Goal: Communication & Community: Share content

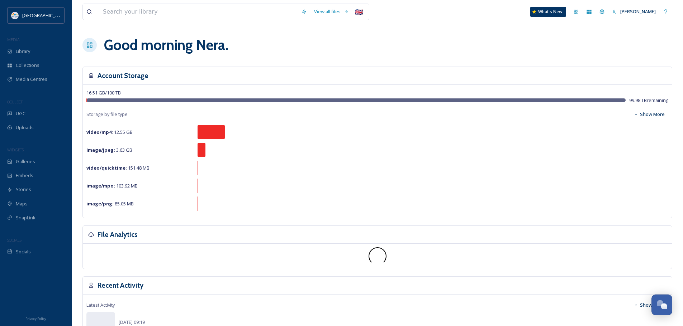
scroll to position [2046, 0]
click at [660, 311] on button "Open Chat" at bounding box center [662, 306] width 22 height 22
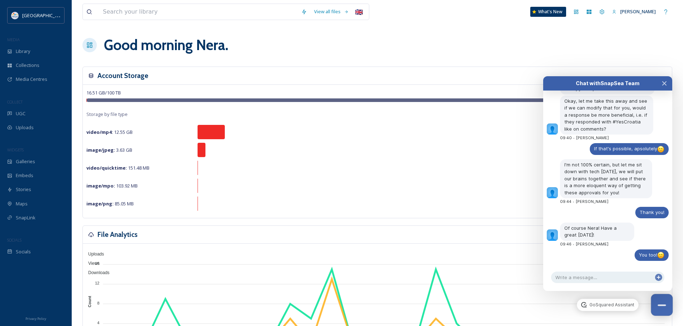
click at [660, 311] on button "Close Chat" at bounding box center [662, 306] width 22 height 22
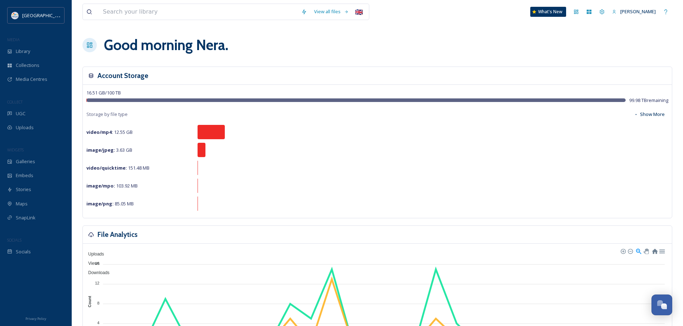
click at [406, 39] on div "Good morning [PERSON_NAME] ." at bounding box center [376, 44] width 589 height 21
click at [33, 115] on div "UGC" at bounding box center [36, 114] width 72 height 14
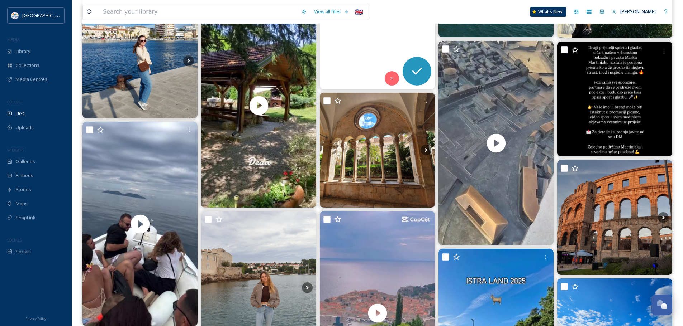
scroll to position [251, 0]
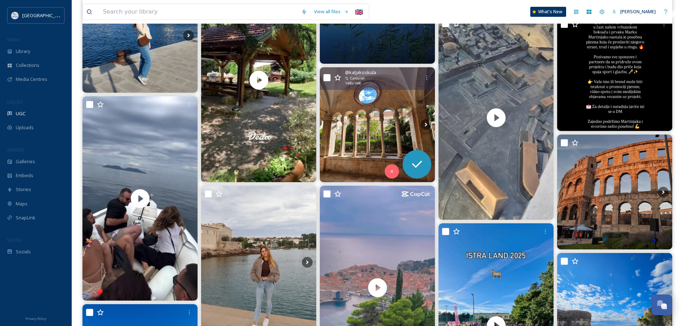
click at [377, 121] on img at bounding box center [377, 124] width 115 height 115
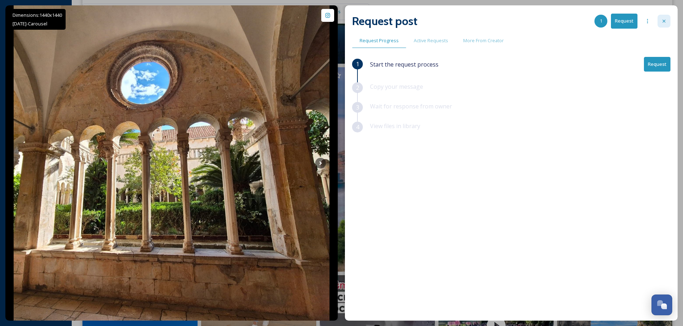
click at [661, 23] on icon at bounding box center [664, 21] width 6 height 6
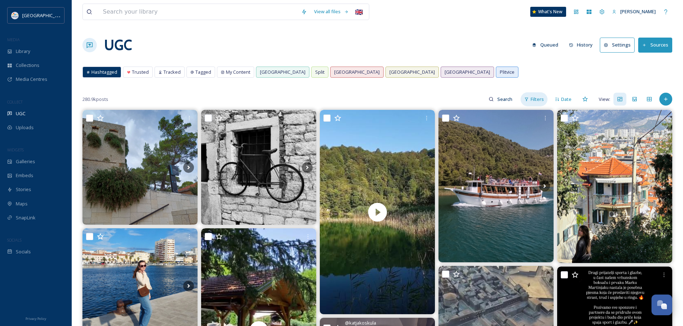
click at [533, 100] on span "Filters" at bounding box center [536, 99] width 13 height 7
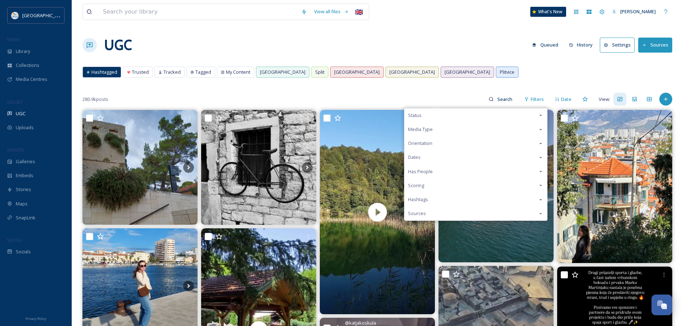
click at [430, 125] on div "Media Type" at bounding box center [475, 130] width 143 height 14
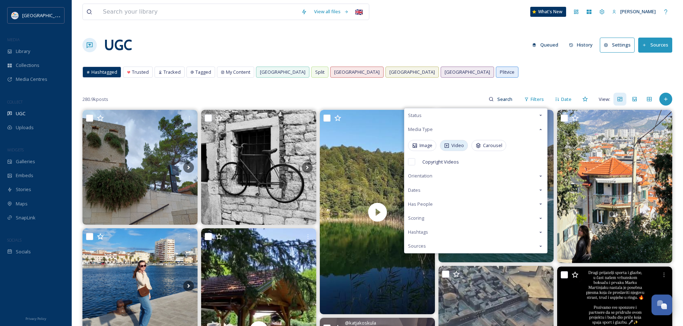
click at [451, 147] on div "Video" at bounding box center [454, 145] width 28 height 11
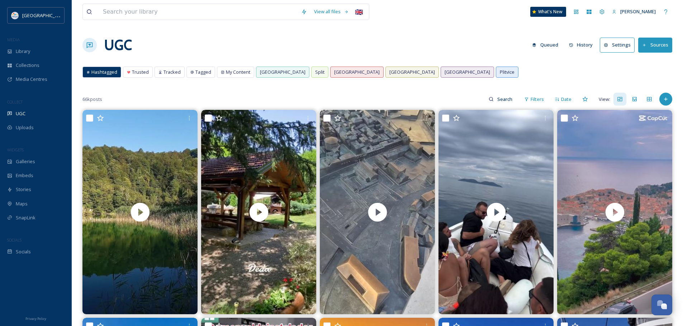
click at [418, 69] on div "Hashtagged Trusted Tracked Tagged My Content [GEOGRAPHIC_DATA] [GEOGRAPHIC_DATA…" at bounding box center [376, 74] width 589 height 15
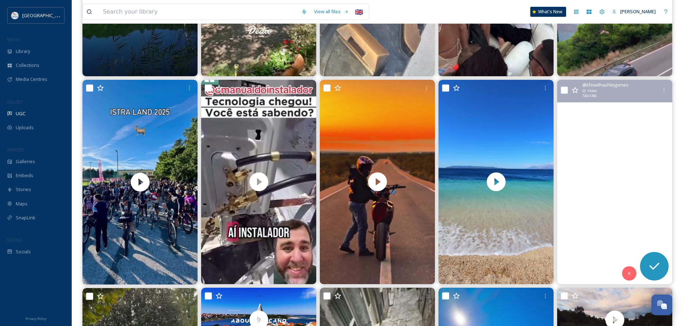
scroll to position [251, 0]
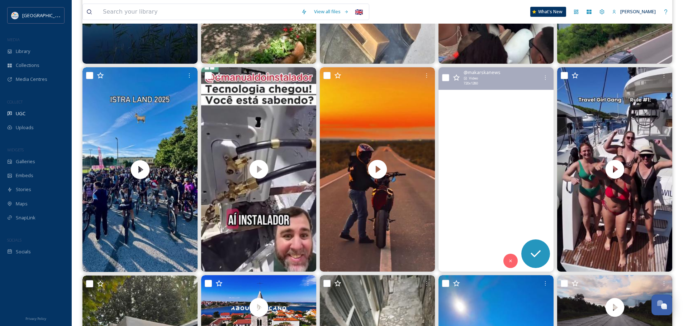
click at [497, 190] on video "Gena so den Tag ausklingen lassen 💙😎❤️👌 visit.makarska makarskamagazin makarska…" at bounding box center [495, 169] width 115 height 205
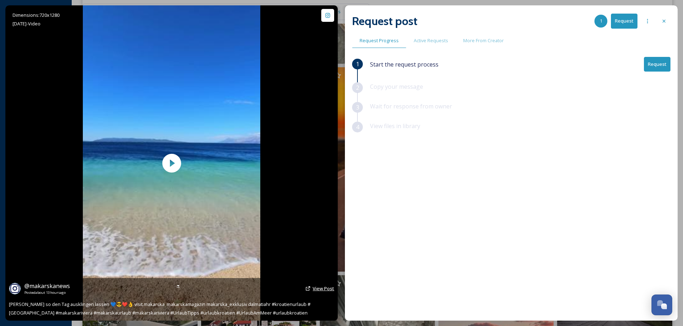
click at [319, 289] on span "View Post" at bounding box center [322, 289] width 21 height 6
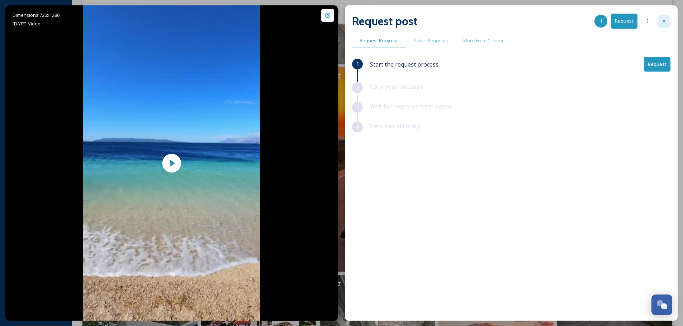
click at [668, 21] on div at bounding box center [663, 21] width 13 height 13
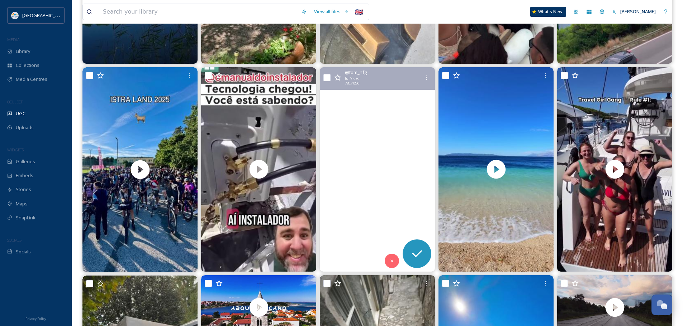
click at [391, 164] on video "Kroatien 2025🇭🇷\a\a#simson #simsonpower #simsonsuhl #s51 #simsontuning #simsons…" at bounding box center [377, 169] width 115 height 205
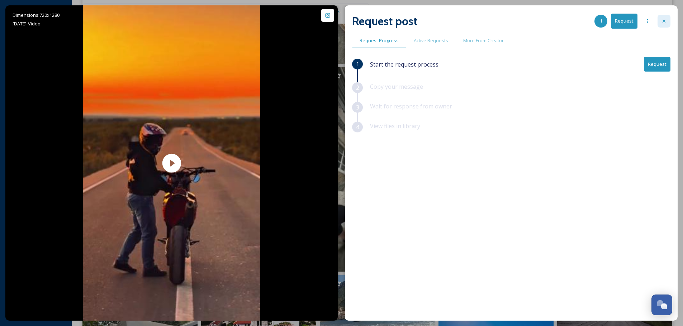
click at [664, 21] on icon at bounding box center [664, 21] width 6 height 6
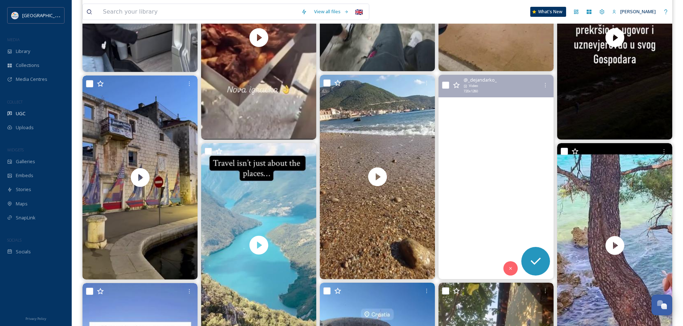
scroll to position [681, 0]
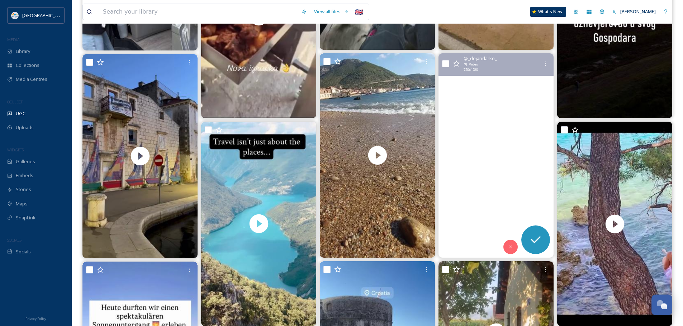
click at [483, 178] on video "Karlobag / Pag Sunset…. #hrvatska #sea #sunset #pag #karlobag #view #travel #pe…" at bounding box center [495, 155] width 115 height 205
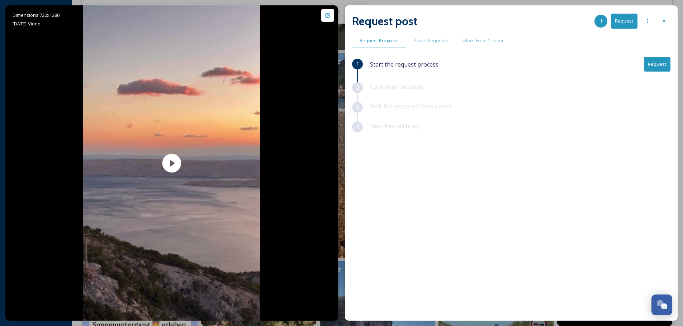
click at [659, 63] on button "Request" at bounding box center [657, 64] width 27 height 15
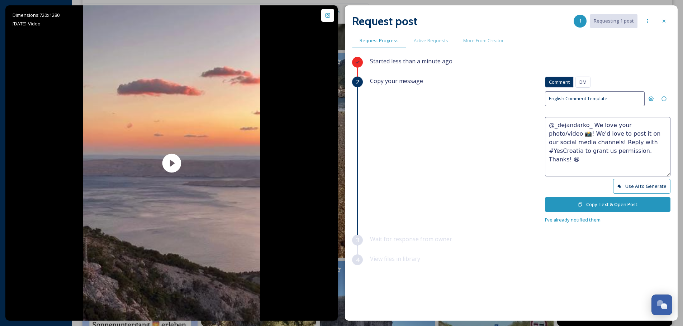
click at [642, 123] on textarea "@_dejandarko_ We love your photo/video 📸! We'd love to post it on our social me…" at bounding box center [607, 146] width 125 height 59
click at [597, 151] on textarea "@_dejandarko_ We love your video 📸! We'd love to post it on our social media ch…" at bounding box center [607, 146] width 125 height 59
type textarea "@_dejandarko_ We love your video 📸! We'd love to post it on our social media ch…"
click at [606, 204] on button "Copy Text & Open Post" at bounding box center [607, 204] width 125 height 15
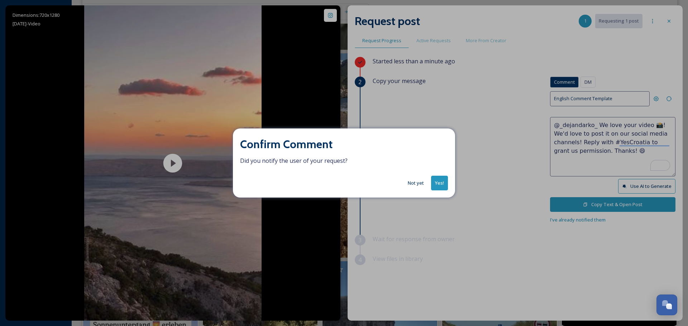
click at [435, 183] on button "Yes!" at bounding box center [439, 183] width 17 height 15
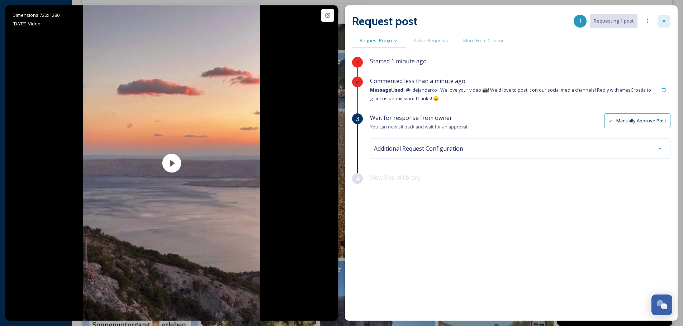
click at [660, 23] on div at bounding box center [663, 21] width 13 height 13
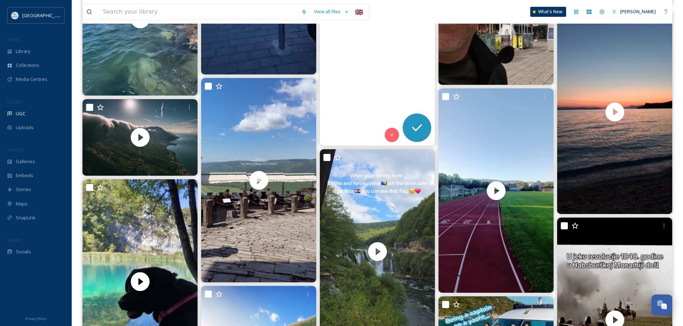
scroll to position [2042, 0]
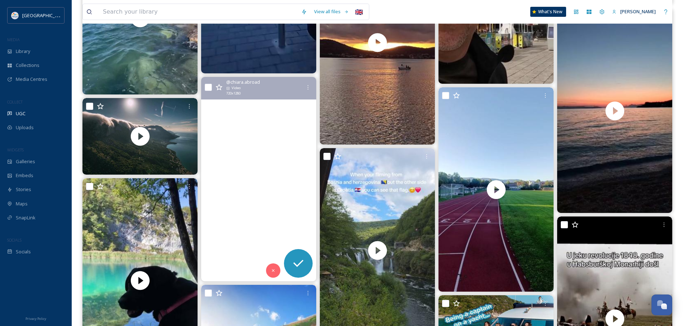
click at [274, 185] on video "“Just a small village in Croatia” \a\aYes, but an absolute gem! \a\a📍Motovun, I…" at bounding box center [258, 179] width 115 height 205
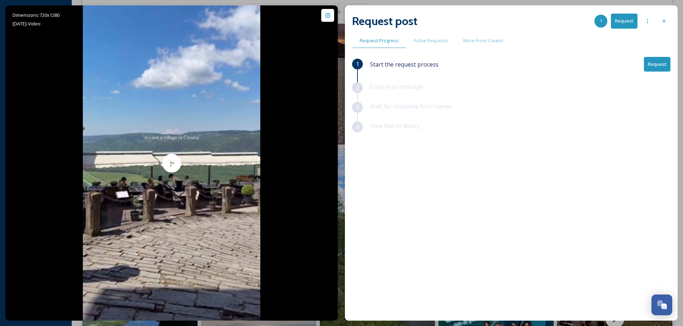
click at [658, 62] on button "Request" at bounding box center [657, 64] width 27 height 15
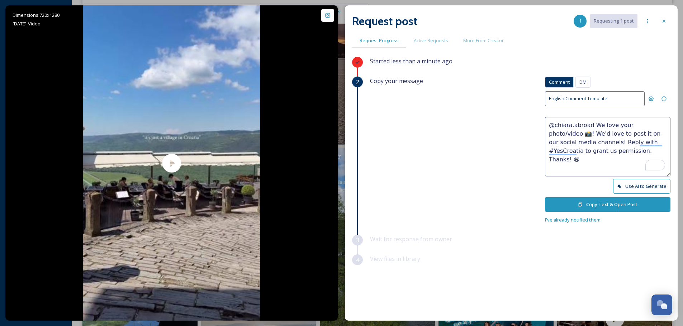
drag, startPoint x: 643, startPoint y: 129, endPoint x: 625, endPoint y: 122, distance: 19.6
click at [625, 122] on textarea "@chiara.abroad We love your photo/video 📸! We'd love to post it on our social m…" at bounding box center [607, 146] width 125 height 59
type textarea "@chiara.abroad We love your video 📸! We'd love to post it on our social media c…"
click at [607, 206] on button "Copy Text & Open Post" at bounding box center [607, 204] width 125 height 15
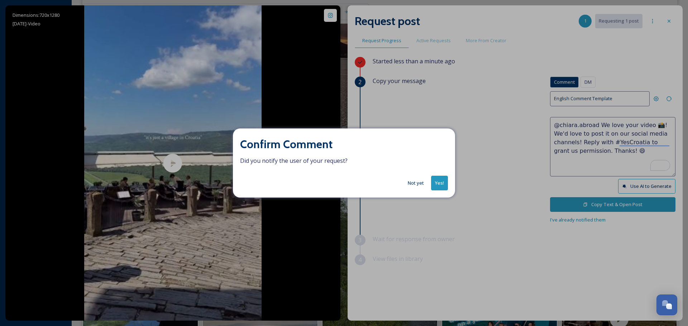
click at [434, 184] on button "Yes!" at bounding box center [439, 183] width 17 height 15
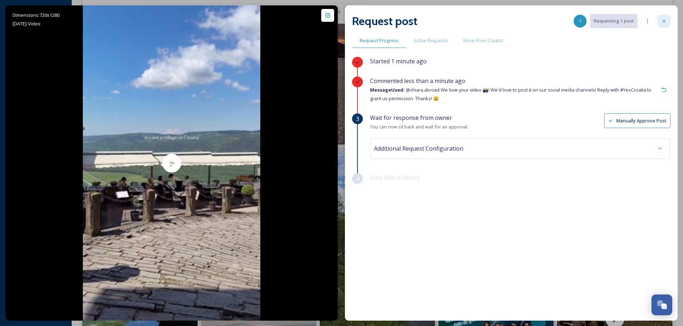
click at [662, 24] on icon at bounding box center [664, 21] width 6 height 6
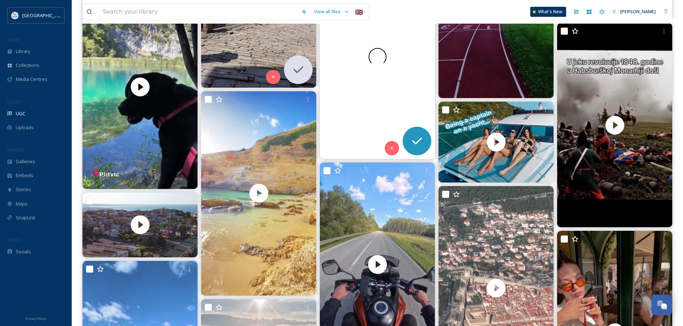
scroll to position [2257, 0]
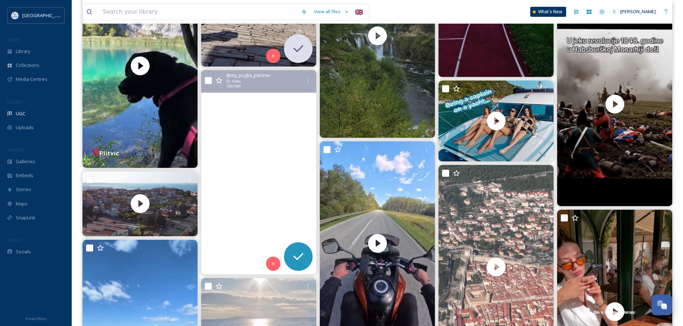
click at [267, 159] on video "Today, a walk along the Adriatic coast – little hidden paradises this season. C…" at bounding box center [258, 172] width 115 height 205
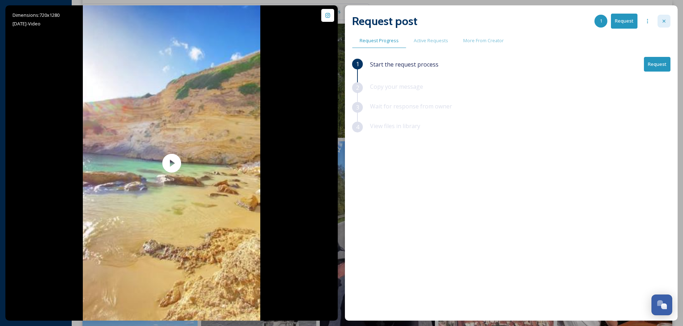
click at [664, 24] on icon at bounding box center [664, 21] width 6 height 6
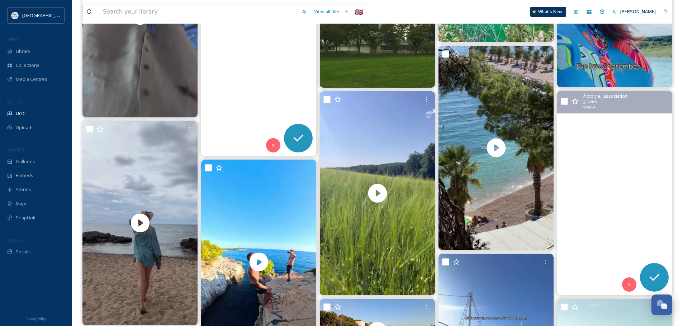
scroll to position [4049, 0]
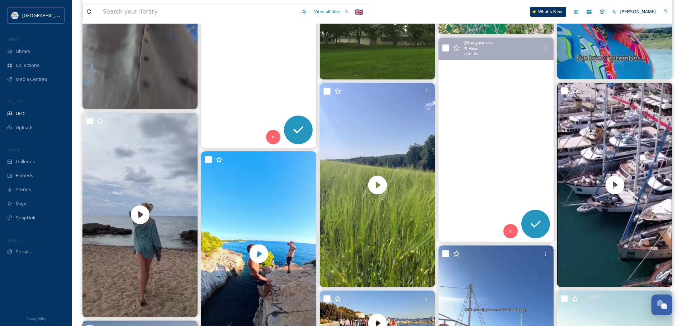
click at [517, 152] on video "#split #croatia" at bounding box center [495, 140] width 115 height 205
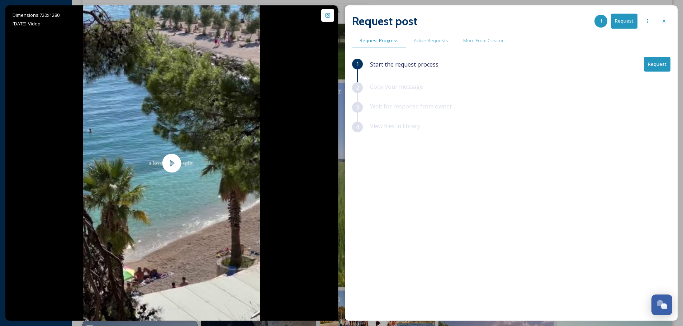
click at [659, 58] on button "Request" at bounding box center [657, 64] width 27 height 15
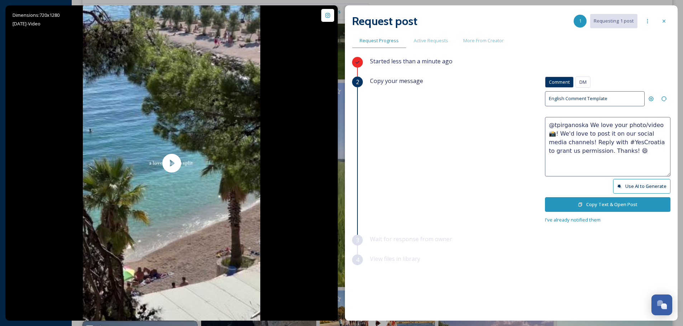
click at [593, 205] on button "Copy Text & Open Post" at bounding box center [607, 204] width 125 height 15
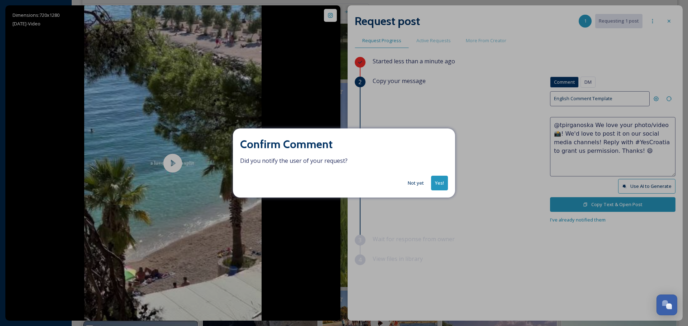
click at [438, 181] on button "Yes!" at bounding box center [439, 183] width 17 height 15
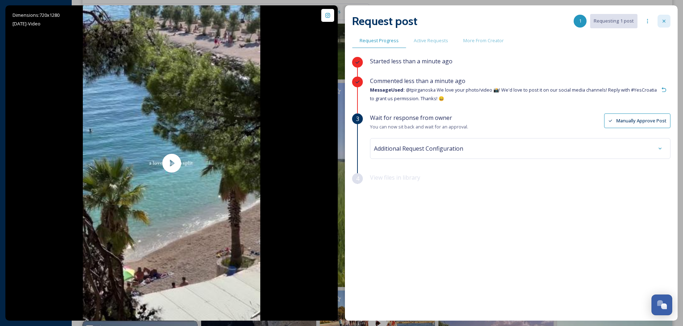
click at [661, 21] on icon at bounding box center [664, 21] width 6 height 6
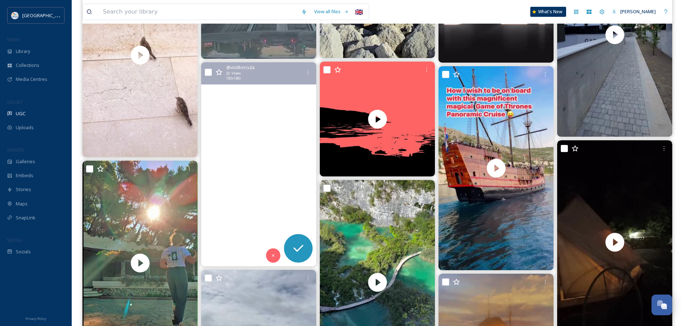
scroll to position [6952, 0]
